Goal: Task Accomplishment & Management: Use online tool/utility

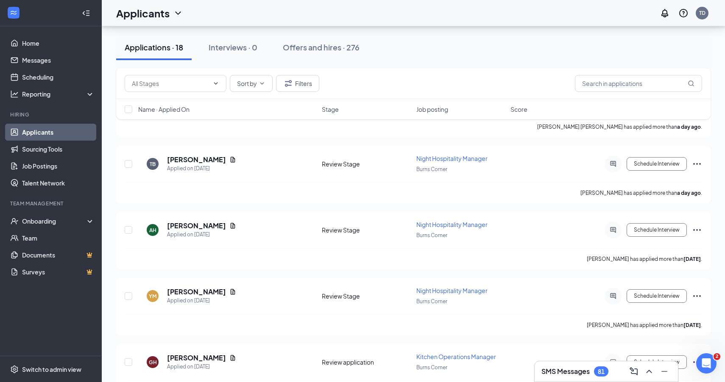
scroll to position [362, 0]
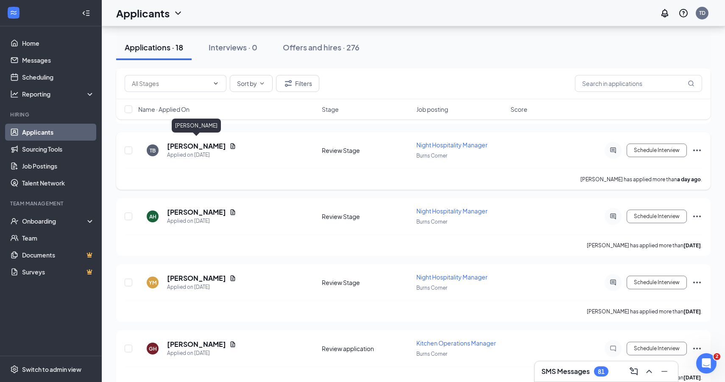
click at [186, 145] on h5 "[PERSON_NAME]" at bounding box center [196, 146] width 59 height 9
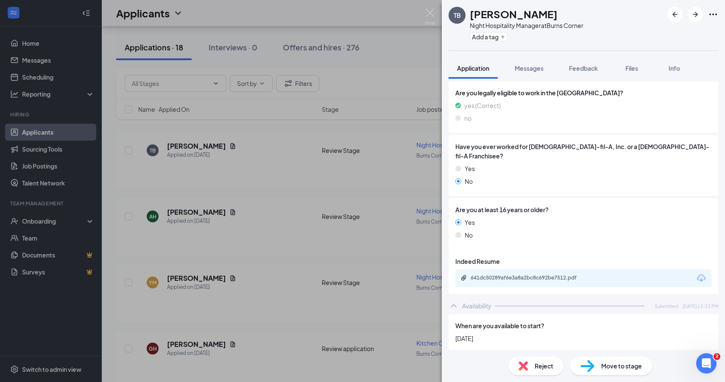
scroll to position [127, 0]
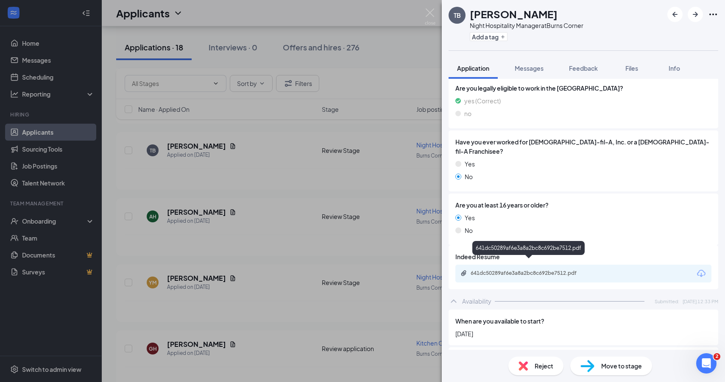
click at [502, 270] on div "641dc50289af6e3a8a2bc8c692be7512.pdf" at bounding box center [529, 273] width 119 height 7
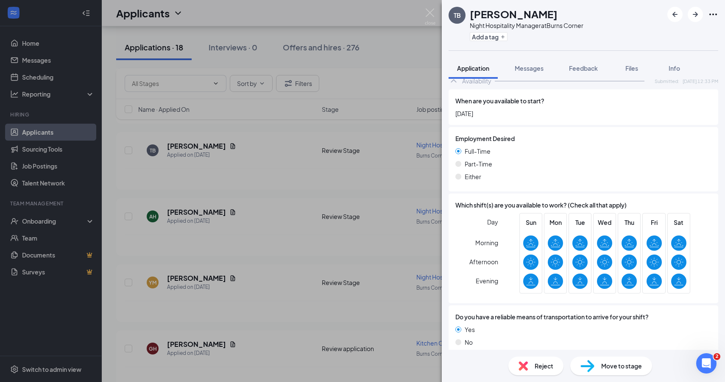
scroll to position [345, 0]
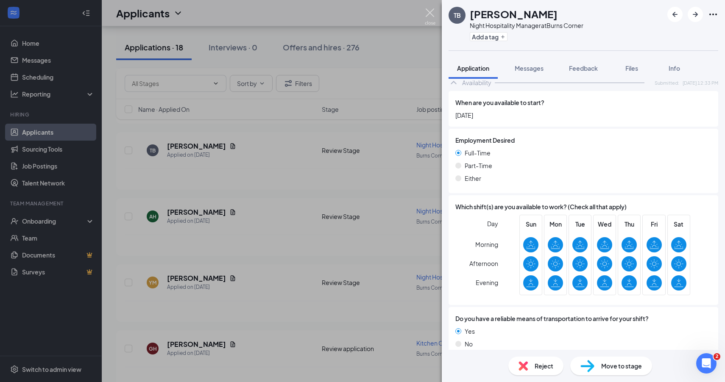
click at [430, 16] on img at bounding box center [430, 16] width 11 height 17
